Goal: Task Accomplishment & Management: Manage account settings

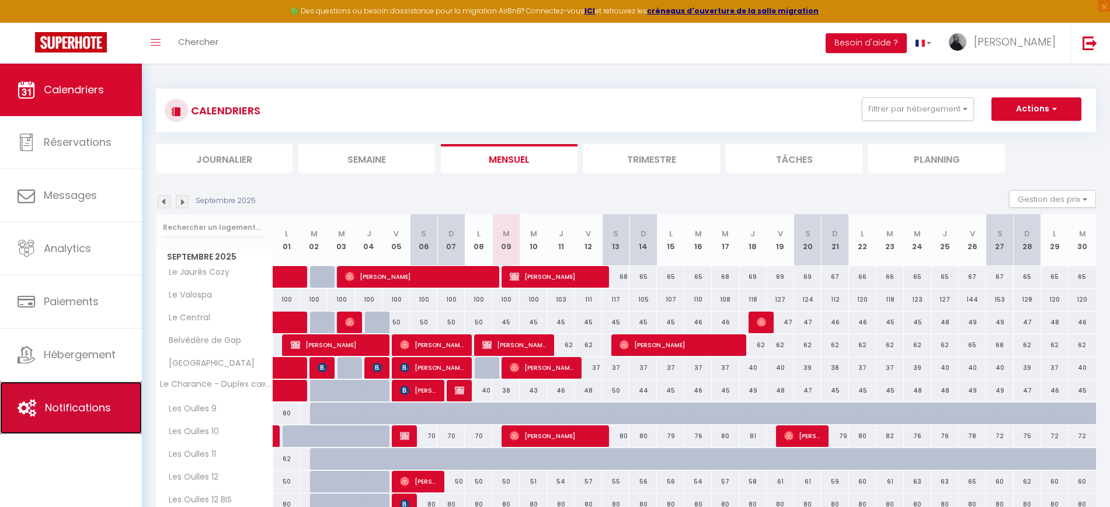
click at [100, 386] on link "Notifications" at bounding box center [71, 408] width 142 height 53
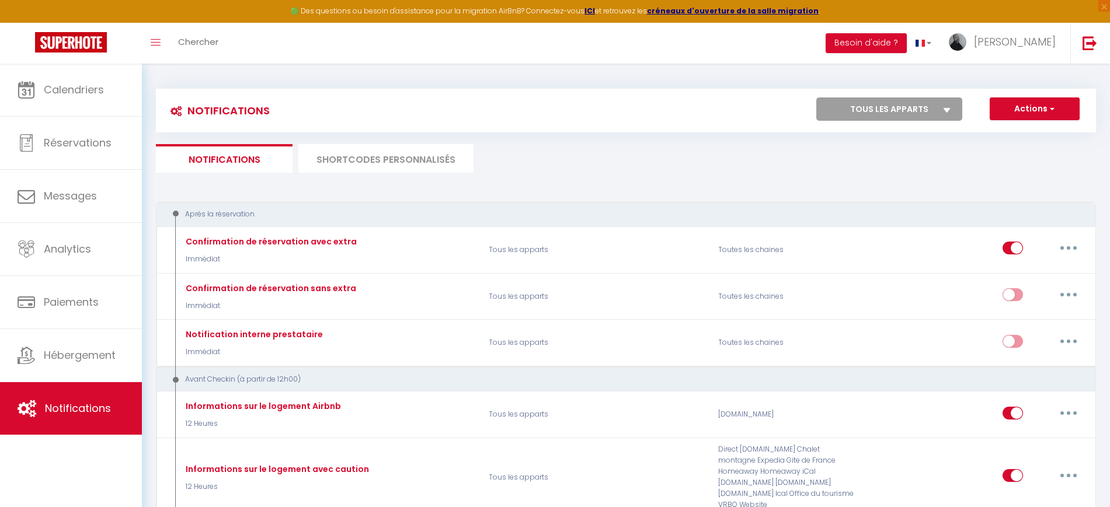
click at [353, 144] on li "SHORTCODES PERSONNALISÉS" at bounding box center [385, 158] width 175 height 29
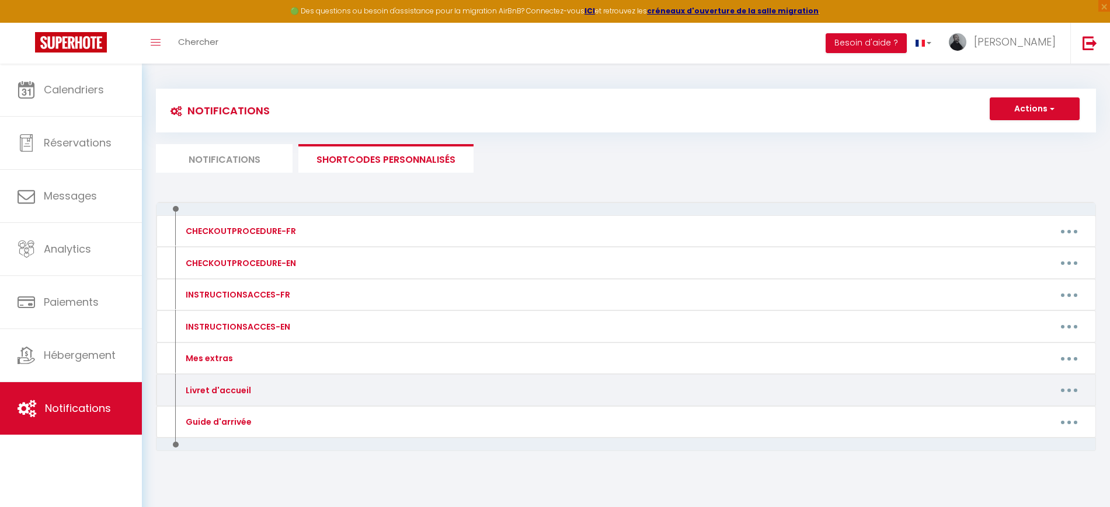
click at [1066, 388] on button "button" at bounding box center [1068, 390] width 33 height 19
click at [1006, 420] on link "Editer" at bounding box center [1038, 417] width 86 height 20
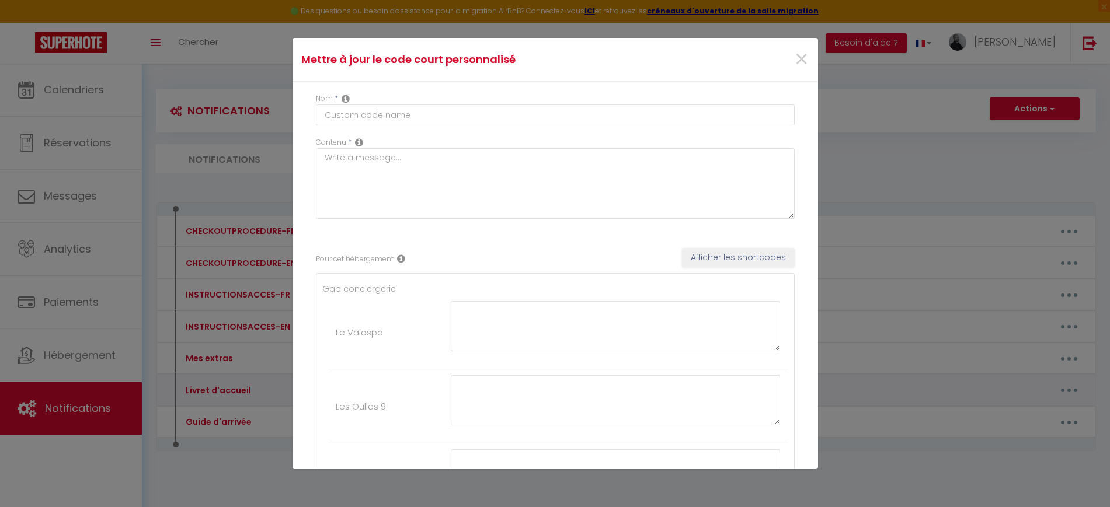
type input "Livret d'accueil"
type textarea "Livret d'accueil"
type textarea "[URL][DOMAIN_NAME]"
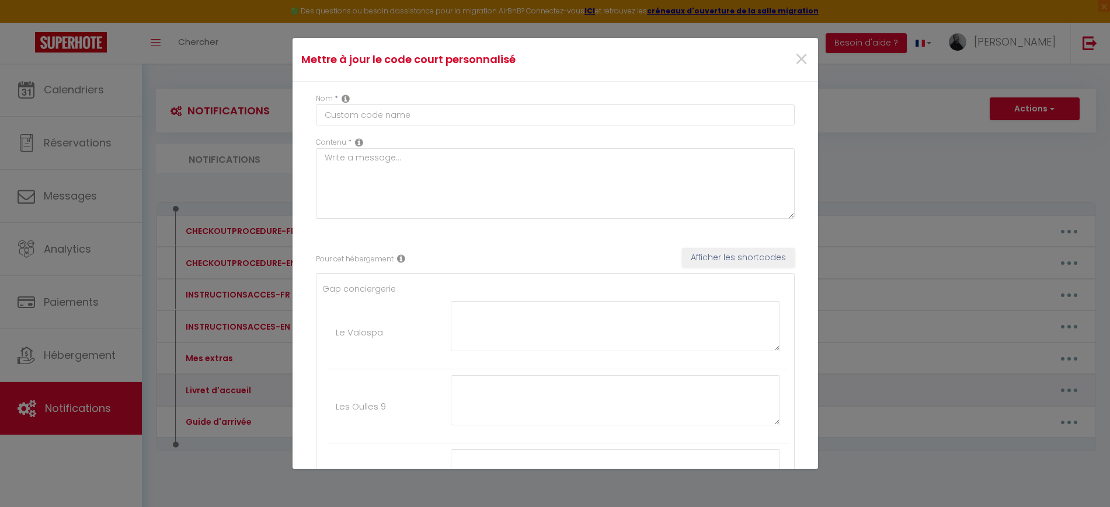
type textarea "[URL][DOMAIN_NAME]"
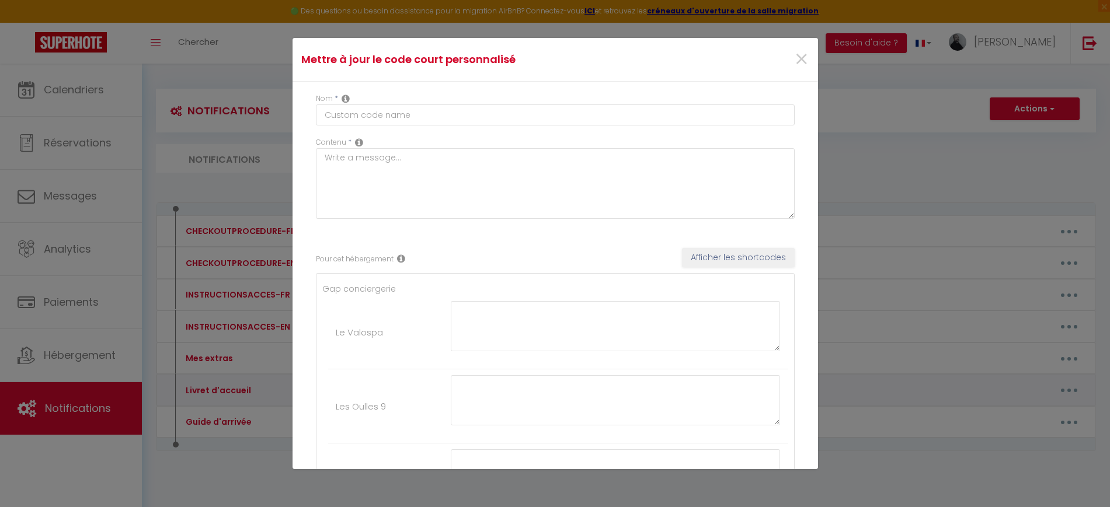
type textarea "[URL][DOMAIN_NAME]"
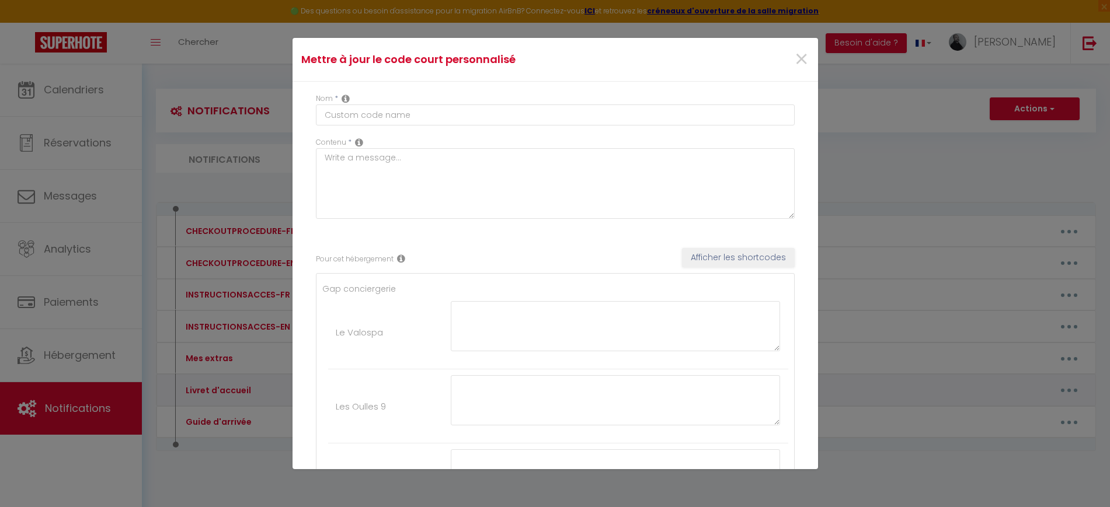
type textarea "[URL][DOMAIN_NAME]"
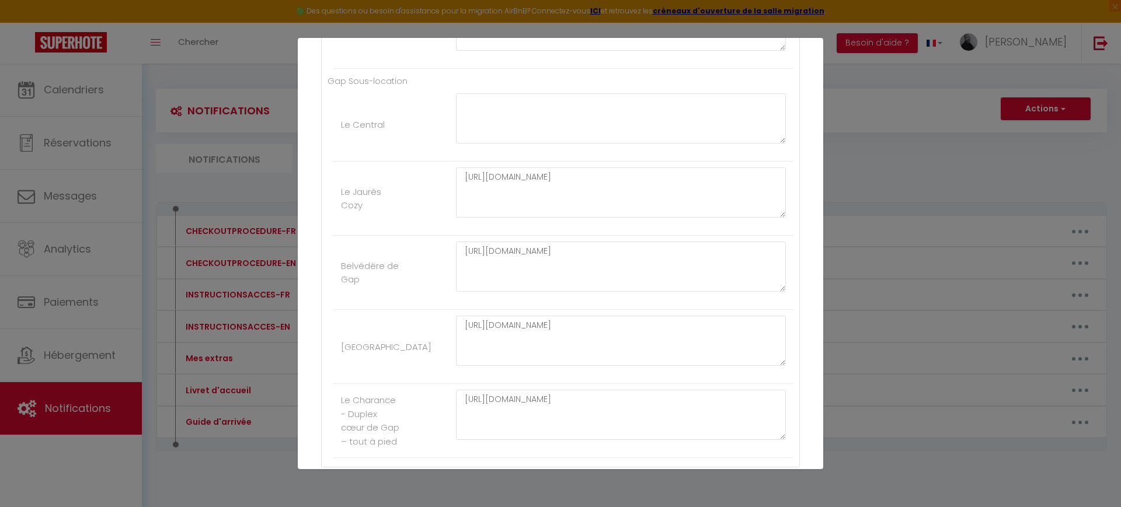
scroll to position [1195, 0]
click at [545, 180] on textarea "[URL][DOMAIN_NAME]" at bounding box center [621, 187] width 330 height 50
click at [536, 252] on textarea "[URL][DOMAIN_NAME]" at bounding box center [621, 261] width 330 height 50
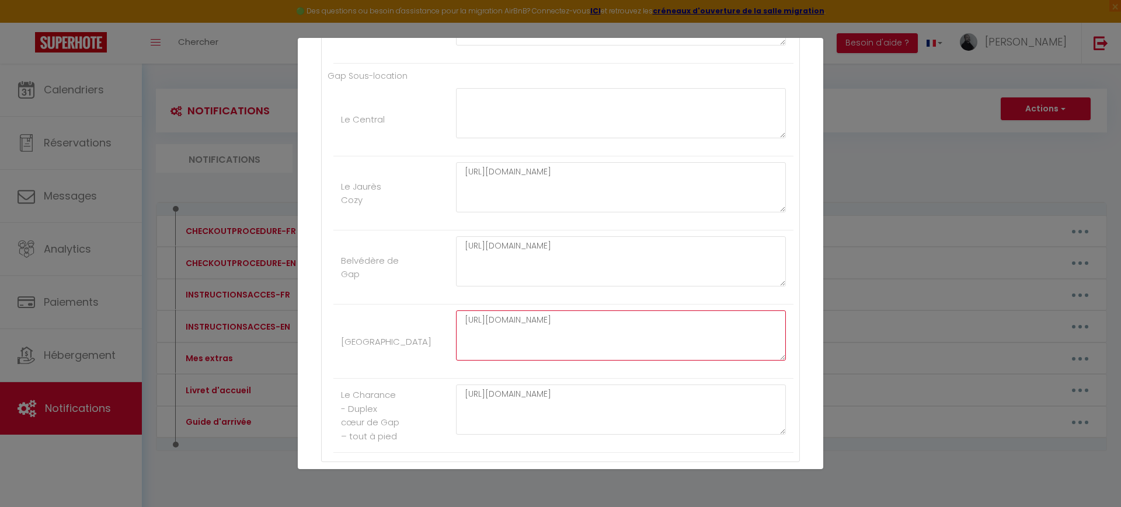
click at [653, 325] on textarea "[URL][DOMAIN_NAME]" at bounding box center [621, 336] width 330 height 50
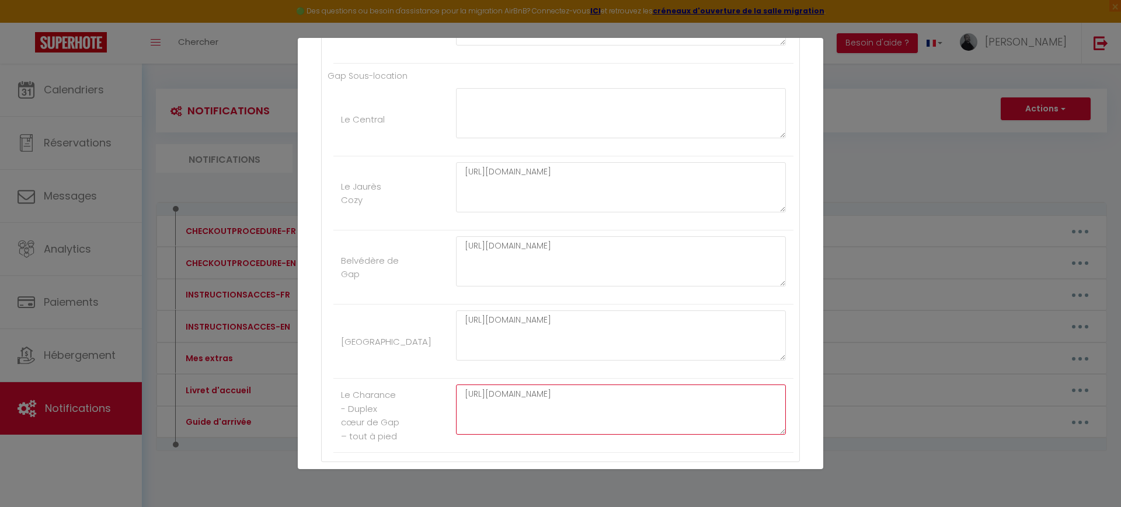
click at [663, 420] on textarea "[URL][DOMAIN_NAME]" at bounding box center [621, 410] width 330 height 50
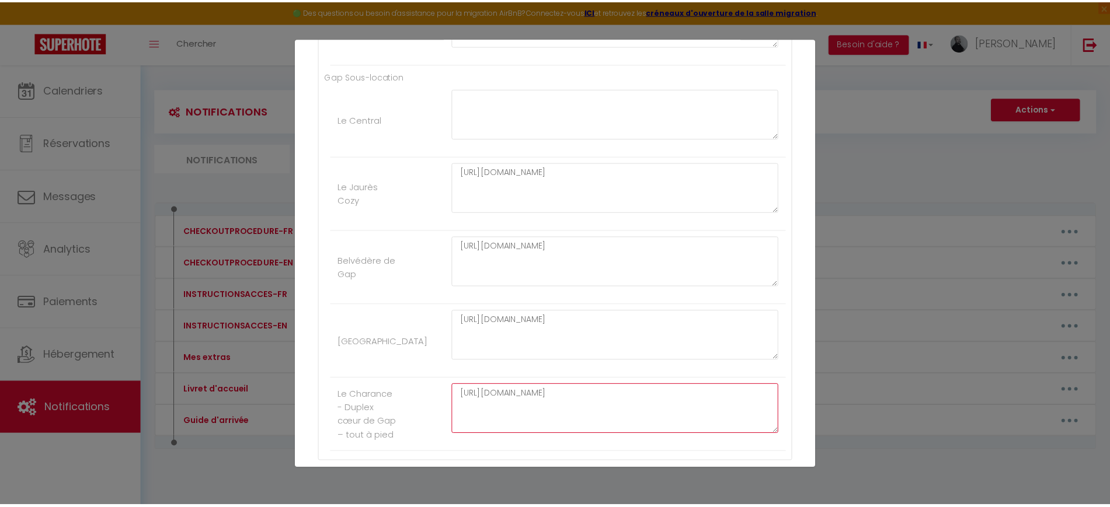
scroll to position [1276, 0]
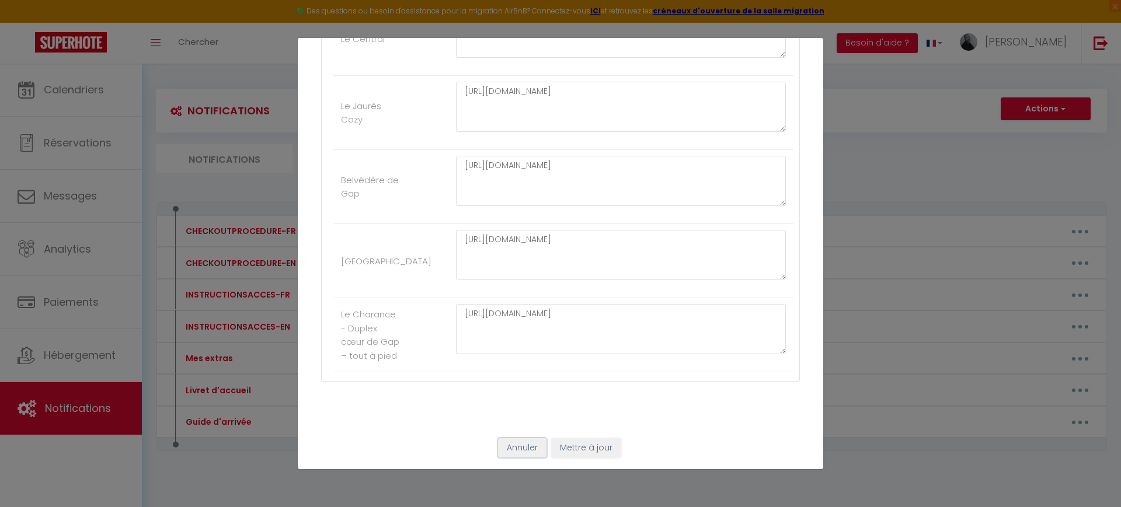
click at [528, 447] on button "Annuler" at bounding box center [522, 448] width 48 height 20
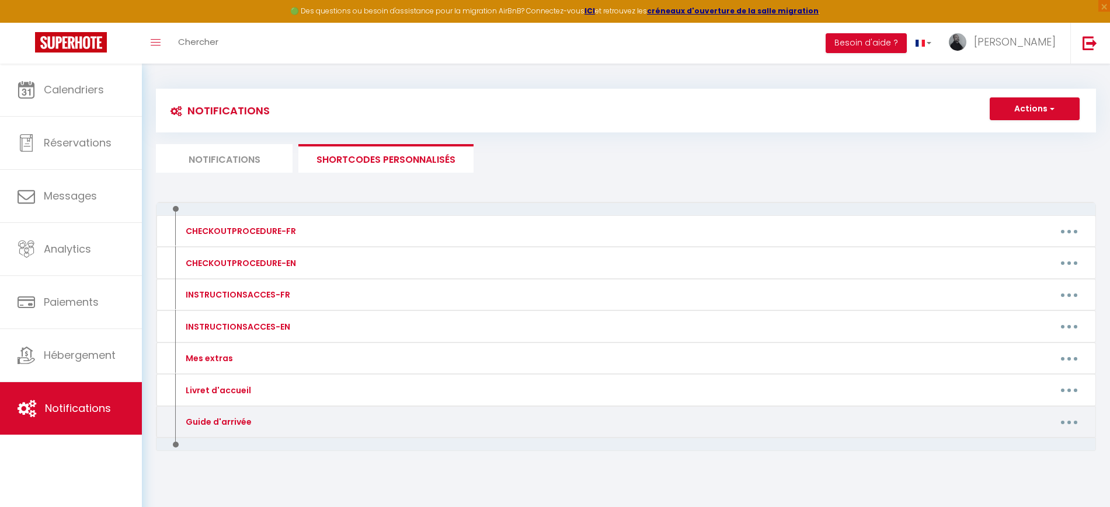
click at [1069, 425] on button "button" at bounding box center [1068, 422] width 33 height 19
click at [1020, 445] on link "Editer" at bounding box center [1038, 449] width 86 height 20
type input "Guide d'arrivée"
type textarea "Guide d'arrivée"
type textarea "[URL][DOMAIN_NAME]"
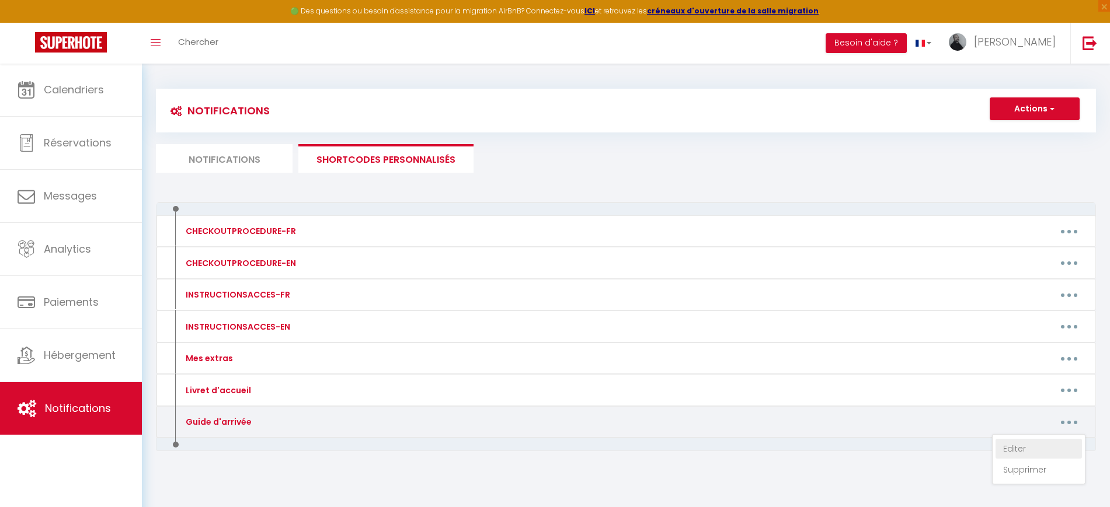
type textarea "[URL][DOMAIN_NAME]"
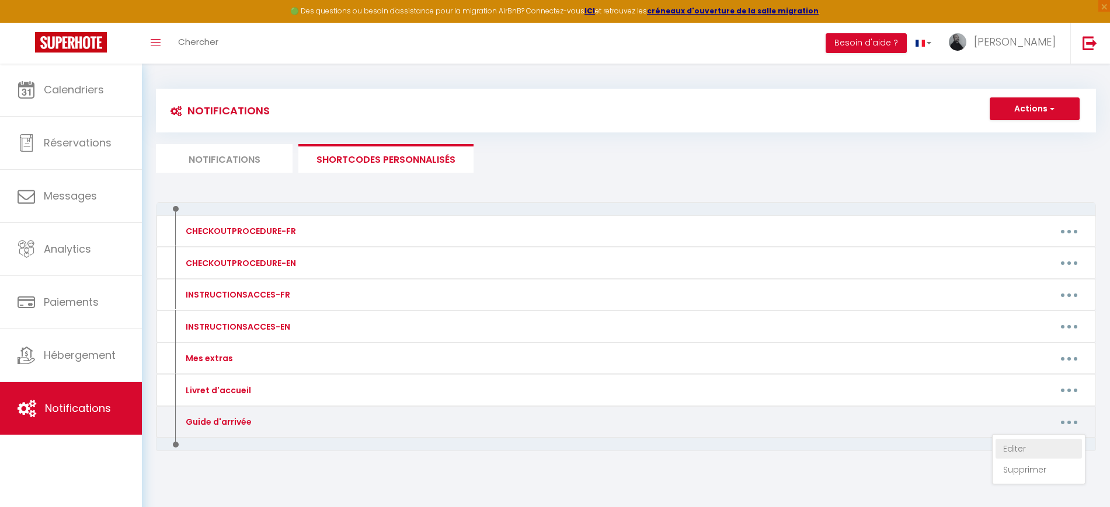
type textarea "[URL][DOMAIN_NAME]"
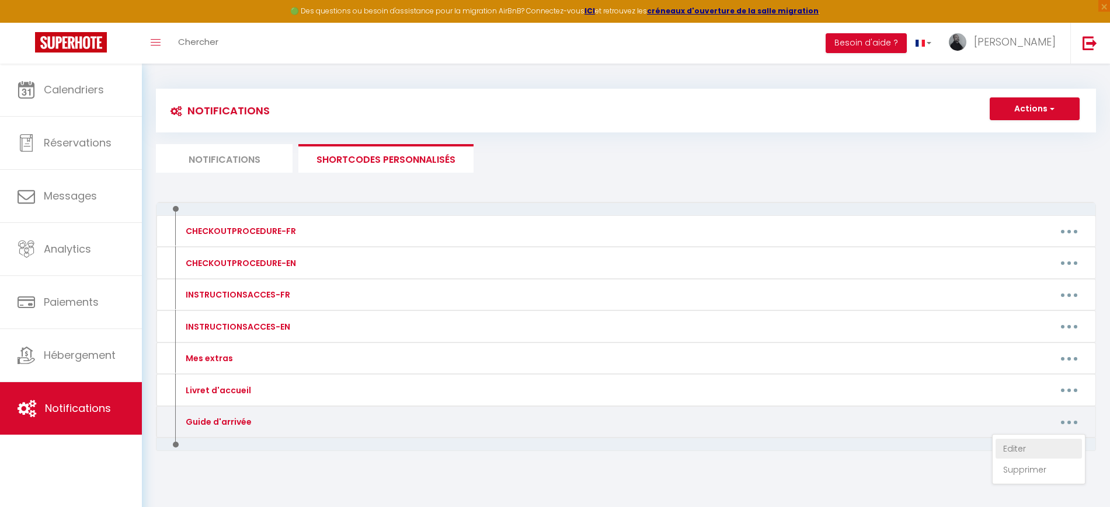
type textarea "[URL][DOMAIN_NAME]"
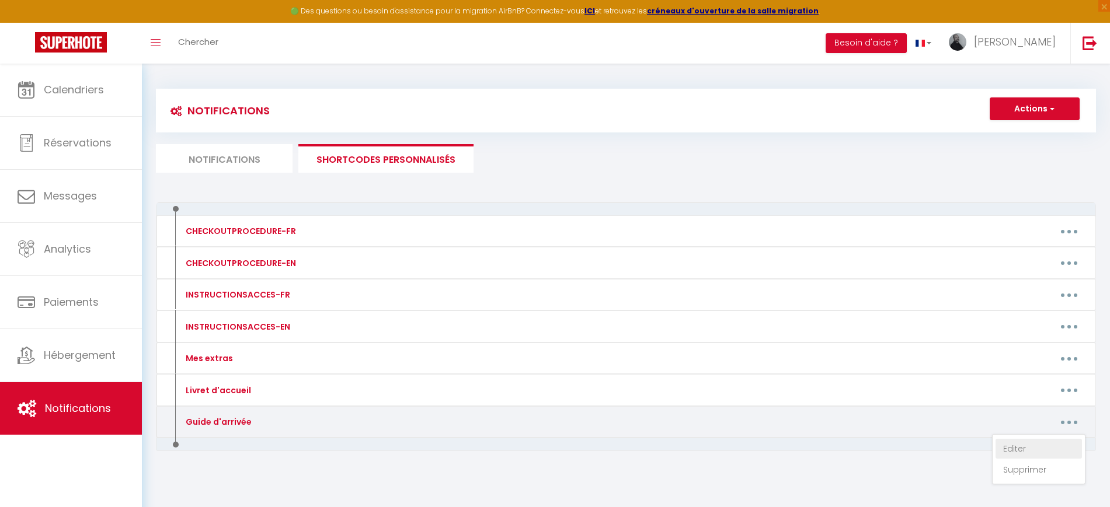
type textarea "[URL][DOMAIN_NAME]"
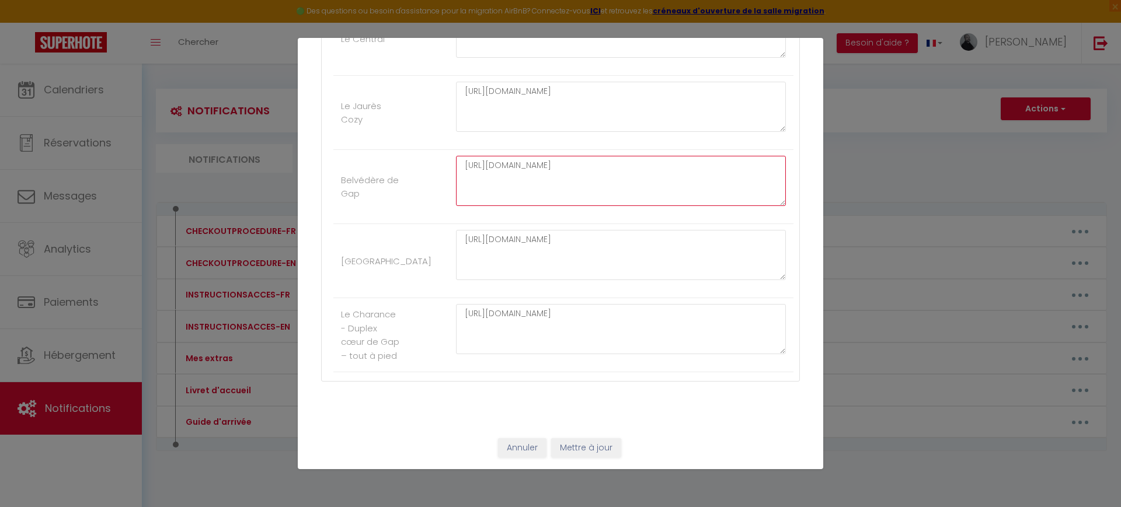
click at [534, 182] on textarea "[URL][DOMAIN_NAME]" at bounding box center [621, 181] width 330 height 50
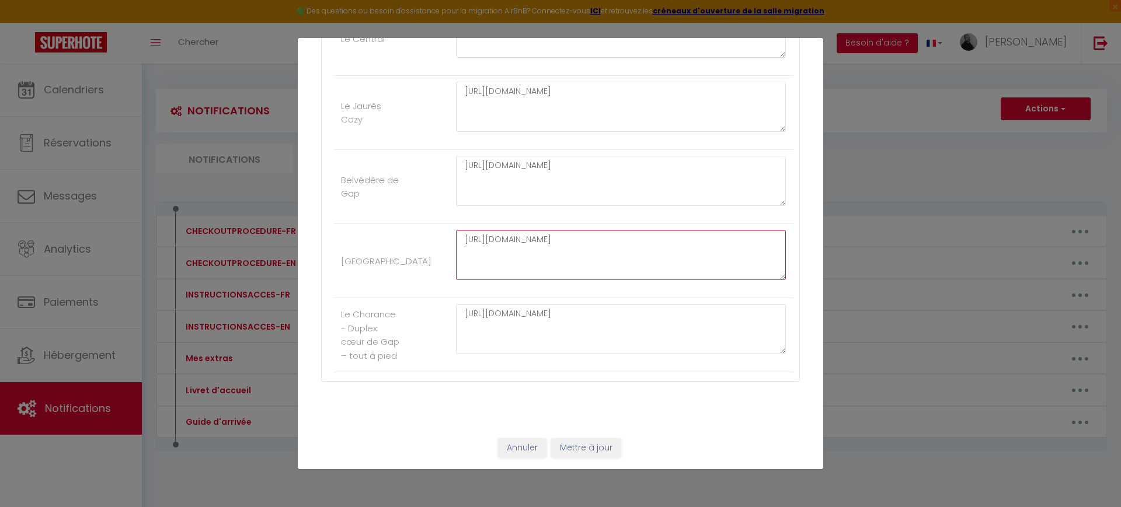
click at [526, 266] on textarea "[URL][DOMAIN_NAME]" at bounding box center [621, 255] width 330 height 50
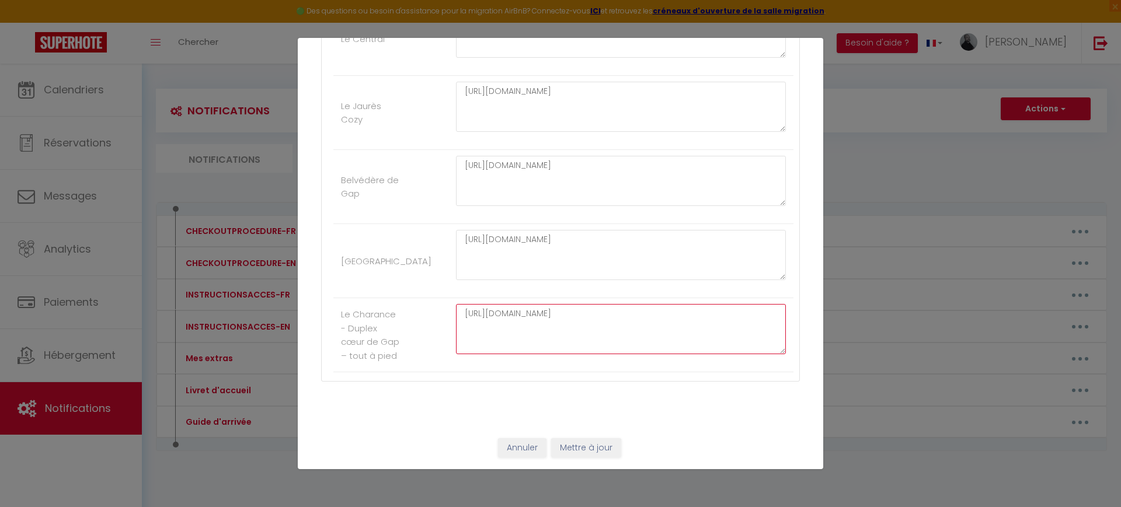
click at [516, 315] on textarea "[URL][DOMAIN_NAME]" at bounding box center [621, 329] width 330 height 50
click at [527, 451] on button "Annuler" at bounding box center [522, 448] width 48 height 20
